Goal: Task Accomplishment & Management: Manage account settings

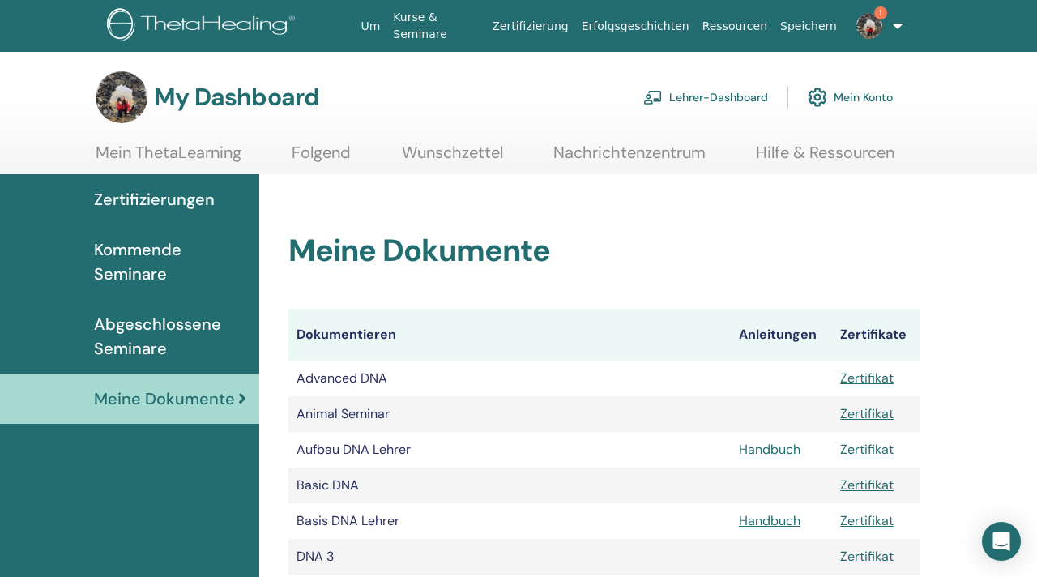
click at [874, 16] on span "1" at bounding box center [880, 12] width 13 height 13
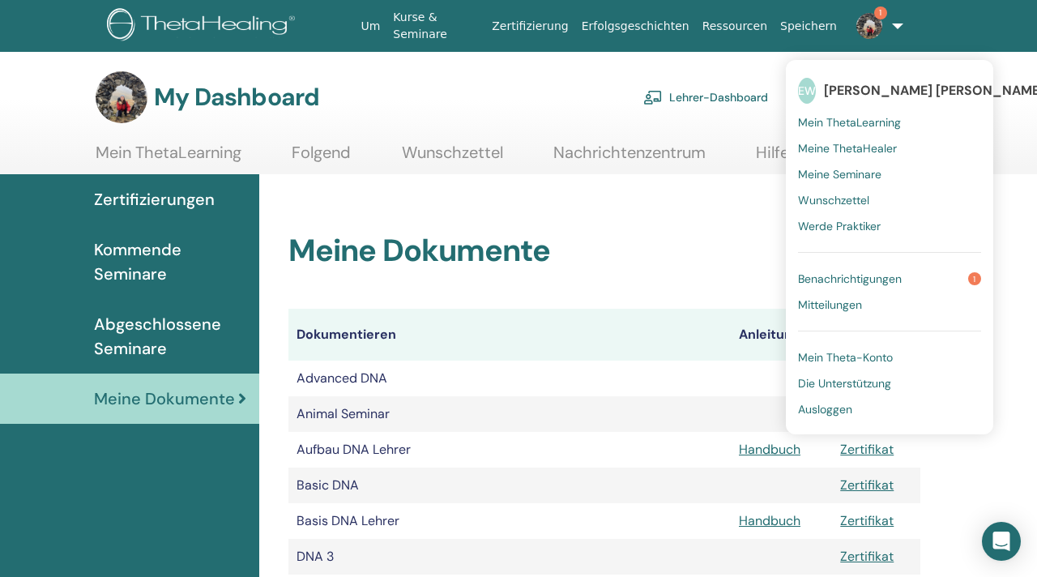
click at [834, 271] on span "Benachrichtigungen" at bounding box center [850, 278] width 104 height 15
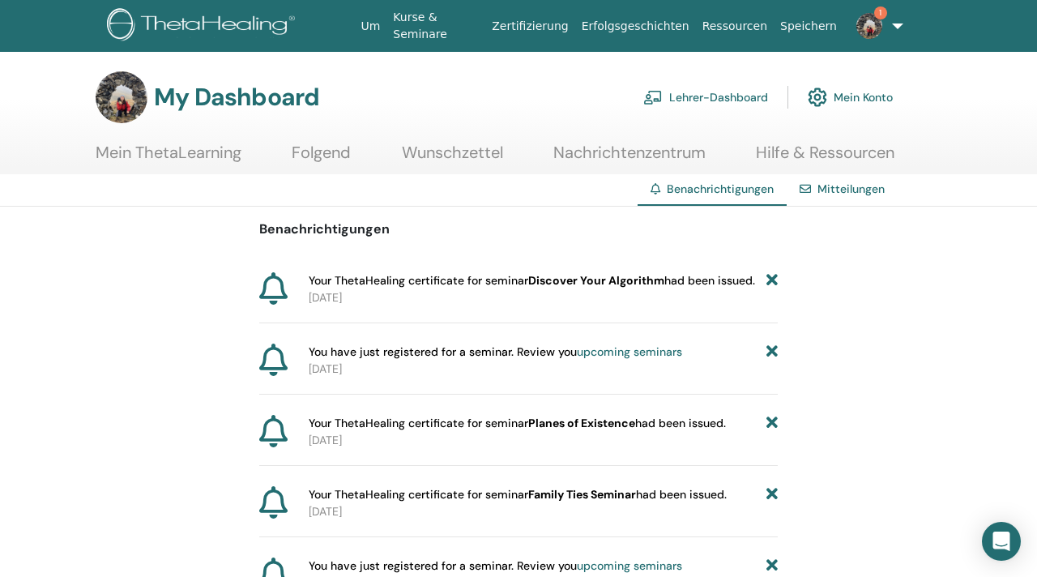
click at [715, 95] on link "Lehrer-Dashboard" at bounding box center [705, 97] width 125 height 36
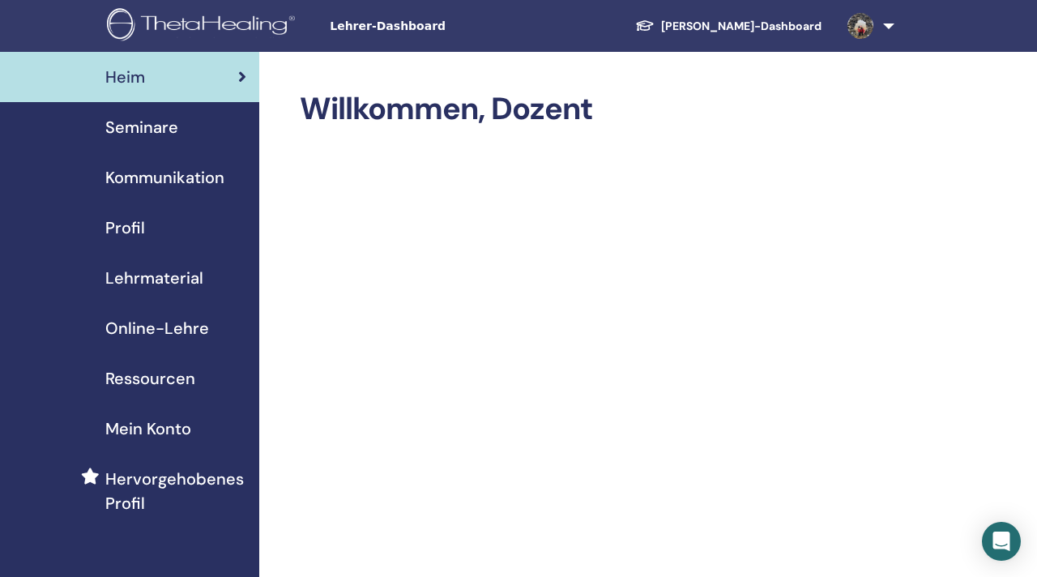
click at [124, 240] on link "Profil" at bounding box center [129, 228] width 259 height 50
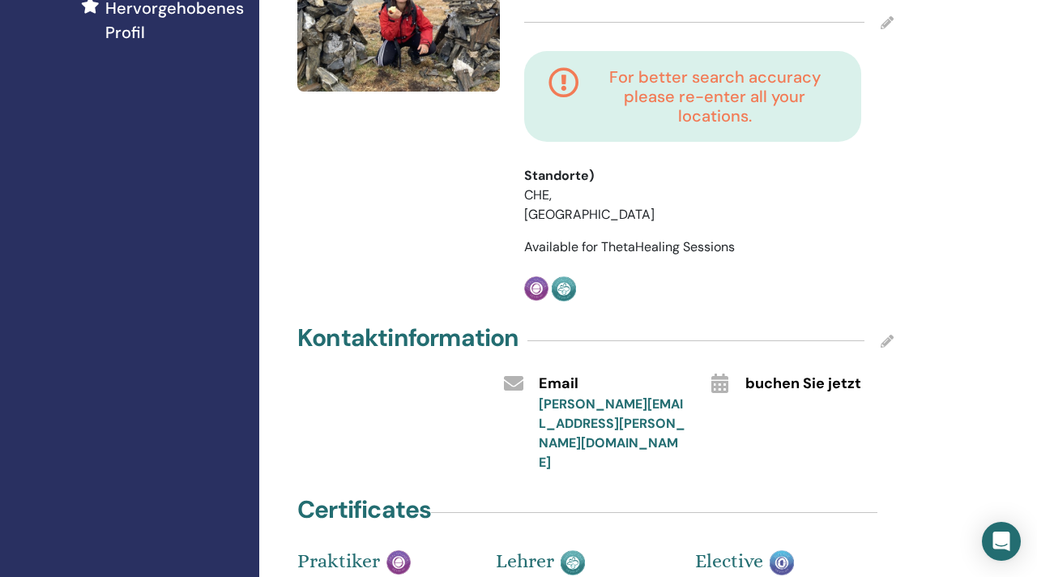
scroll to position [470, 0]
click at [570, 68] on icon at bounding box center [564, 97] width 31 height 58
click at [647, 68] on h4 "For better search accuracy please re-enter all your locations." at bounding box center [714, 97] width 245 height 58
click at [883, 335] on icon at bounding box center [887, 341] width 13 height 13
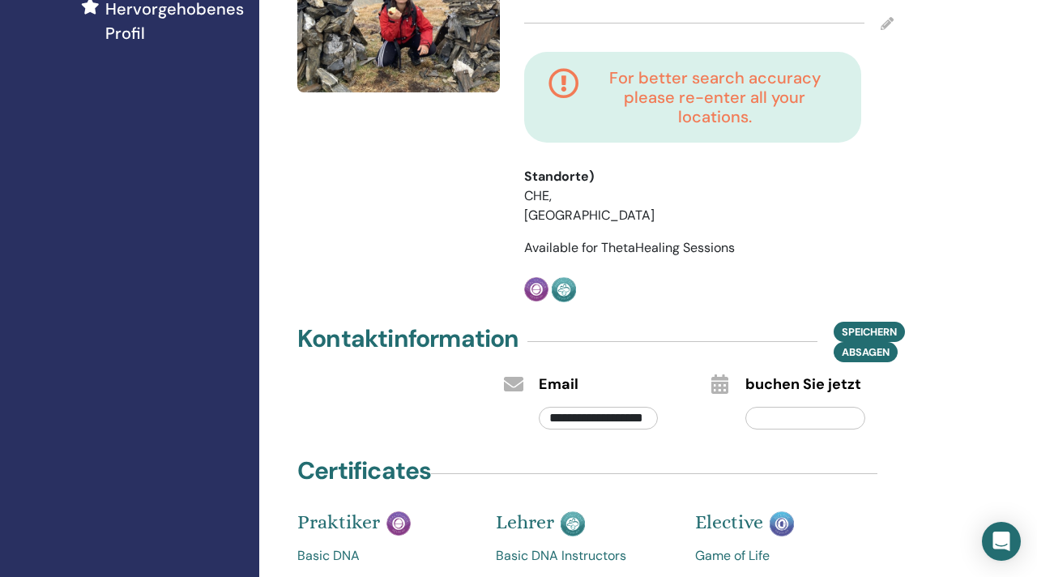
scroll to position [0, 0]
